Goal: Information Seeking & Learning: Find specific fact

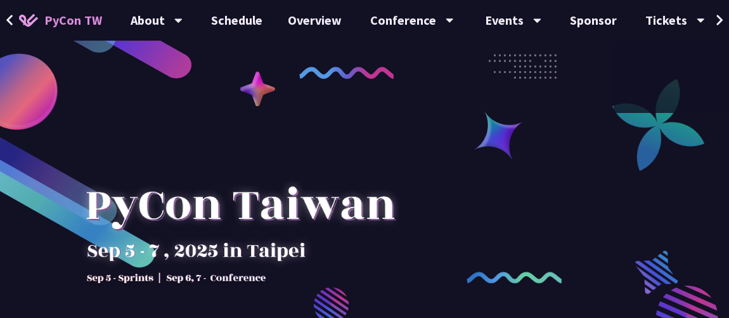
click at [719, 21] on icon at bounding box center [720, 20] width 8 height 13
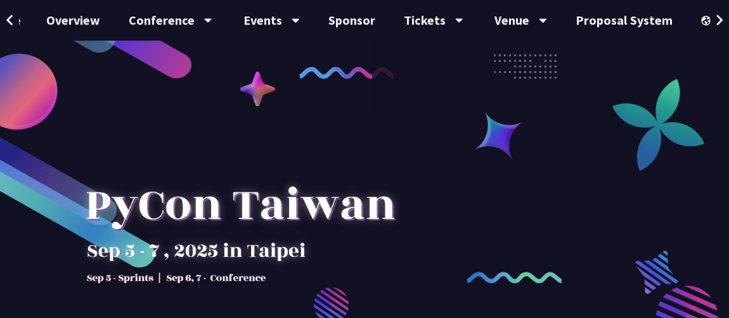
scroll to position [0, 263]
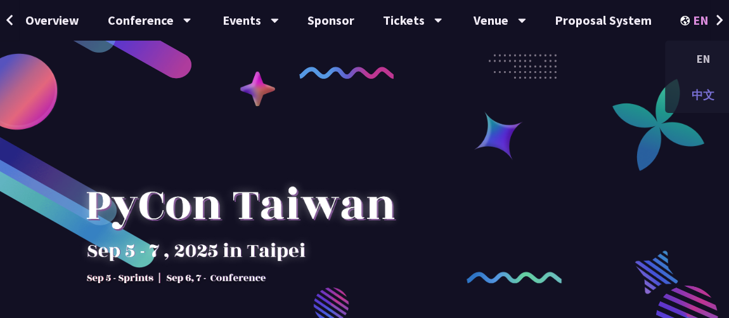
click at [701, 99] on div "中文" at bounding box center [703, 95] width 76 height 30
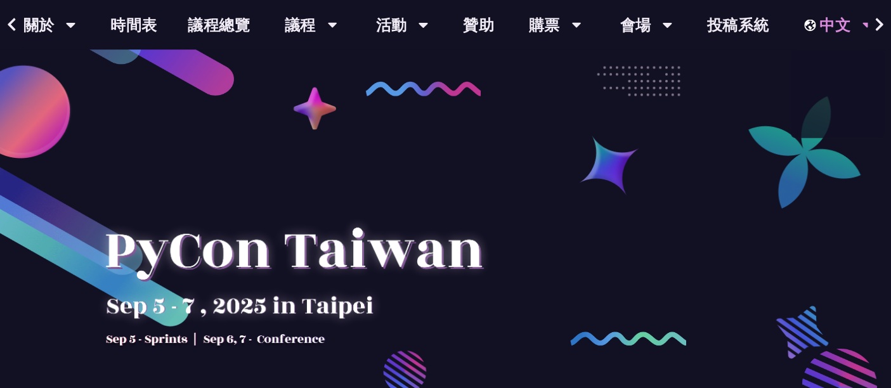
scroll to position [0, 110]
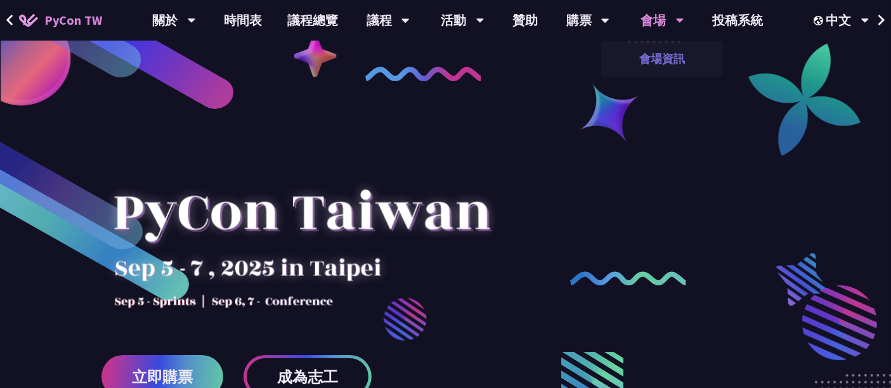
click at [661, 51] on link "會場資訊" at bounding box center [662, 59] width 122 height 30
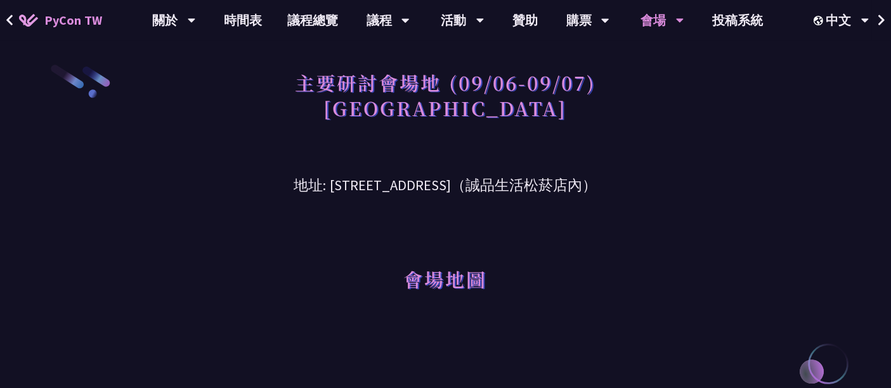
drag, startPoint x: 502, startPoint y: 185, endPoint x: 597, endPoint y: 184, distance: 95.8
click at [597, 184] on h3 "地址: [STREET_ADDRESS]（誠品生活松菸店內）" at bounding box center [446, 175] width 678 height 41
click at [603, 185] on h3 "地址: [STREET_ADDRESS]（誠品生活松菸店內）" at bounding box center [446, 175] width 678 height 41
drag, startPoint x: 298, startPoint y: 186, endPoint x: 486, endPoint y: 185, distance: 187.7
click at [486, 185] on h3 "地址: [STREET_ADDRESS]（誠品生活松菸店內）" at bounding box center [446, 175] width 678 height 41
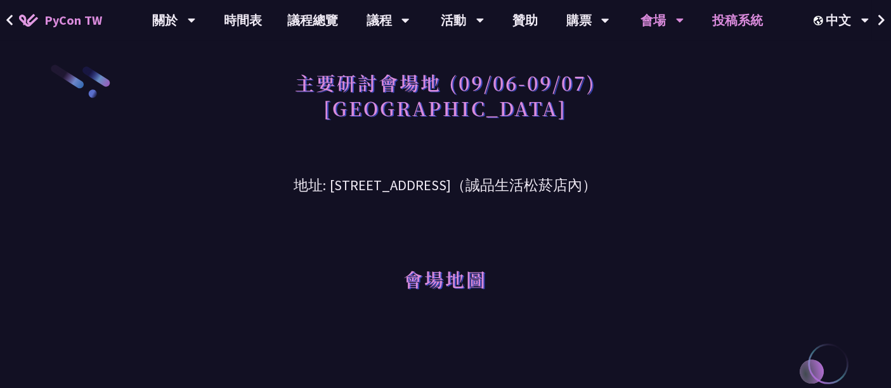
copy h3 "[STREET_ADDRESS]"
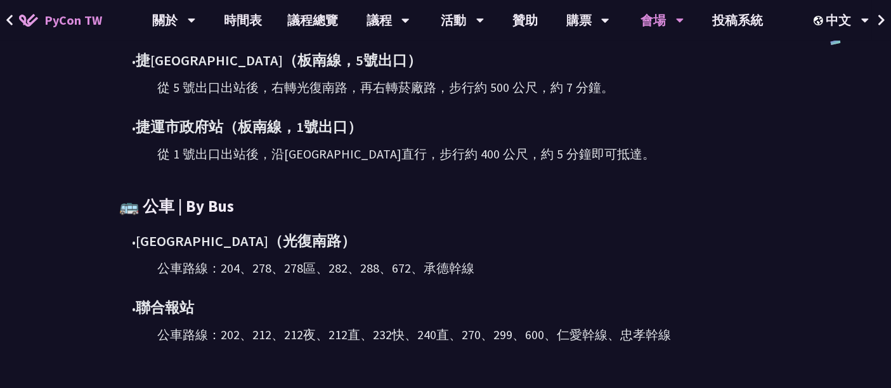
scroll to position [705, 0]
